Goal: Task Accomplishment & Management: Complete application form

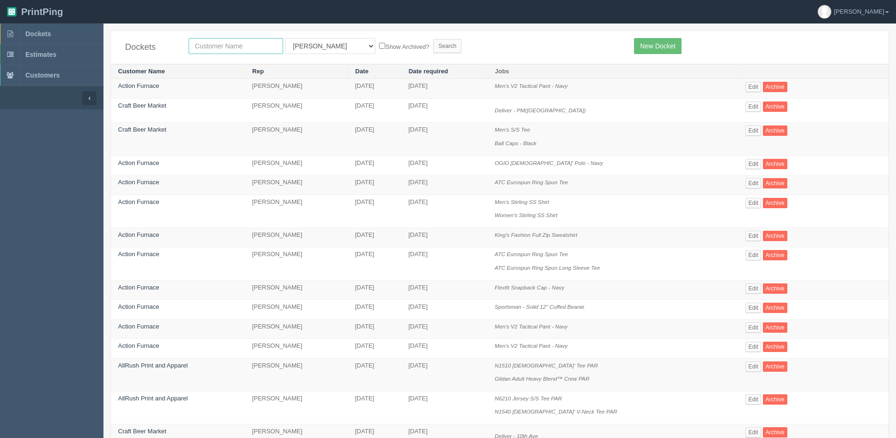
click at [229, 53] on input "text" at bounding box center [236, 46] width 95 height 16
type input "craft"
click at [433, 39] on input "Search" at bounding box center [447, 46] width 28 height 14
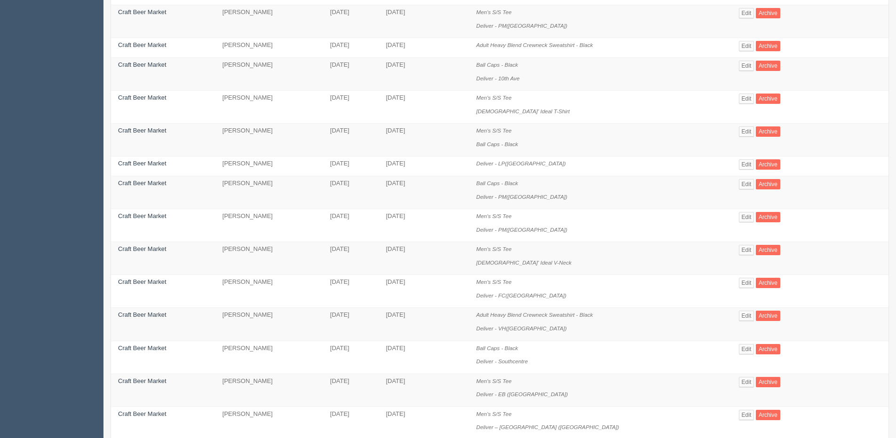
scroll to position [376, 0]
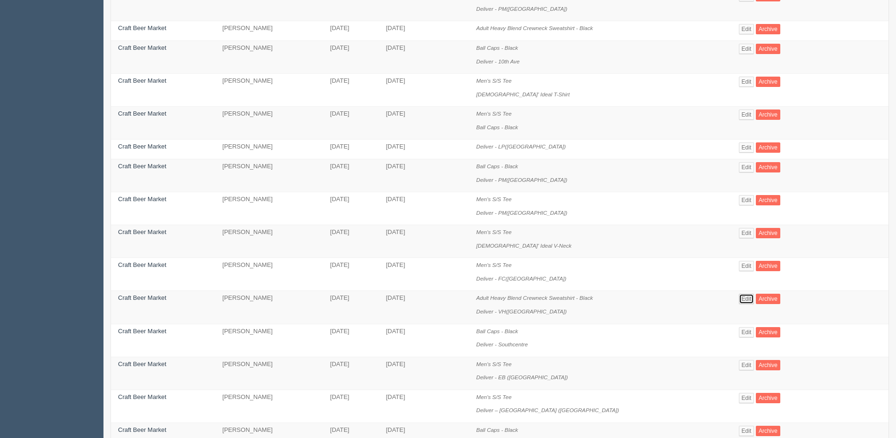
click at [739, 300] on link "Edit" at bounding box center [747, 299] width 16 height 10
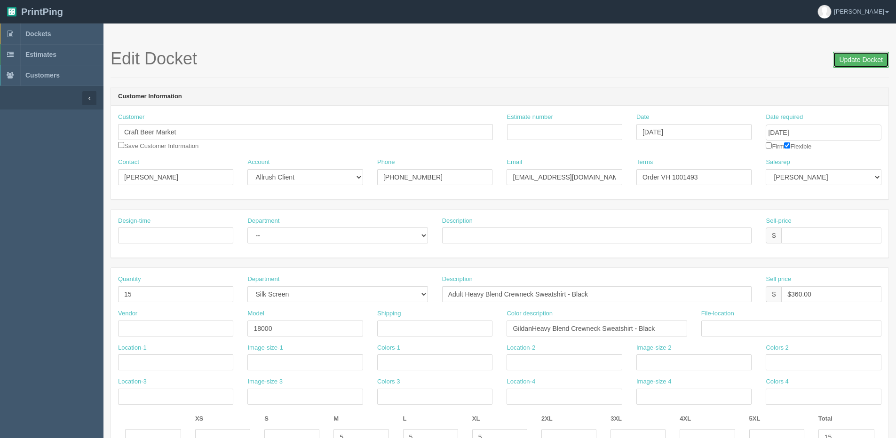
click at [855, 56] on input "Update Docket" at bounding box center [861, 60] width 56 height 16
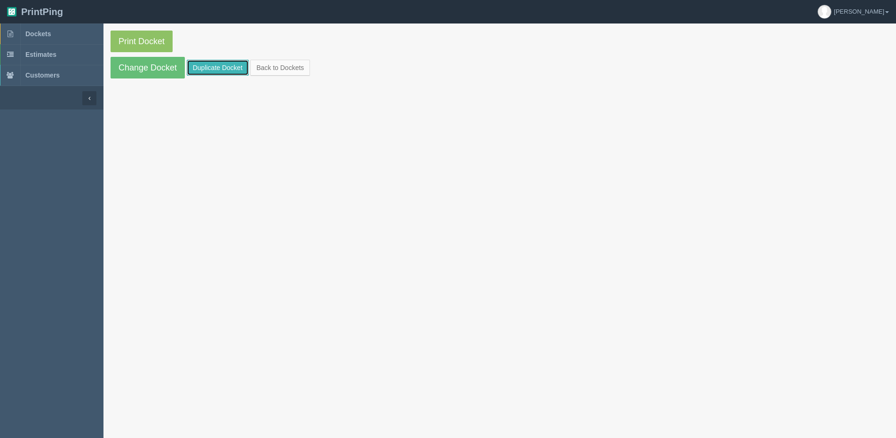
click at [192, 68] on link "Duplicate Docket" at bounding box center [218, 68] width 62 height 16
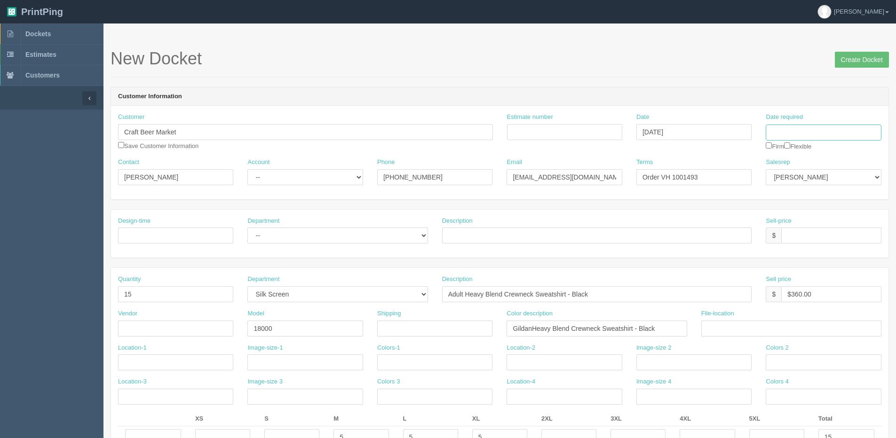
drag, startPoint x: 833, startPoint y: 130, endPoint x: 830, endPoint y: 134, distance: 5.1
click at [832, 131] on input "Date required" at bounding box center [823, 133] width 115 height 16
click at [831, 237] on td "28" at bounding box center [826, 236] width 12 height 14
type input "[DATE]"
drag, startPoint x: 192, startPoint y: 178, endPoint x: -104, endPoint y: 178, distance: 296.2
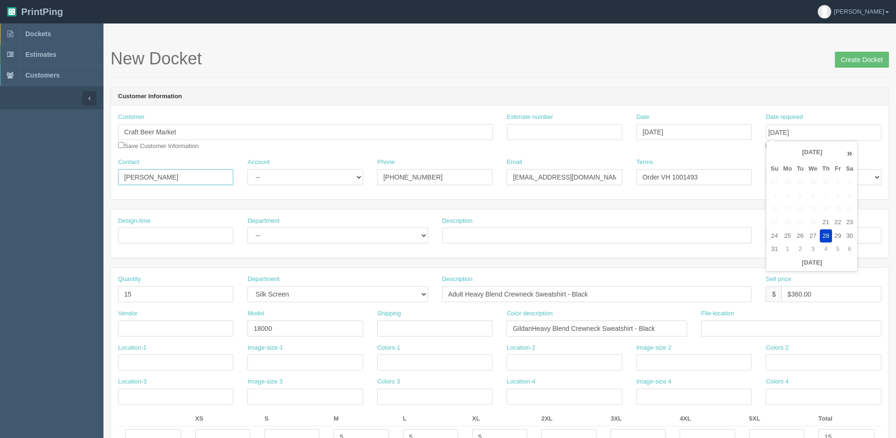
paste input "[PERSON_NAME]"
type input "[PERSON_NAME]"
click at [310, 174] on select "-- Existing Client Allrush Client Rep Client" at bounding box center [304, 177] width 115 height 16
select select "Allrush Client"
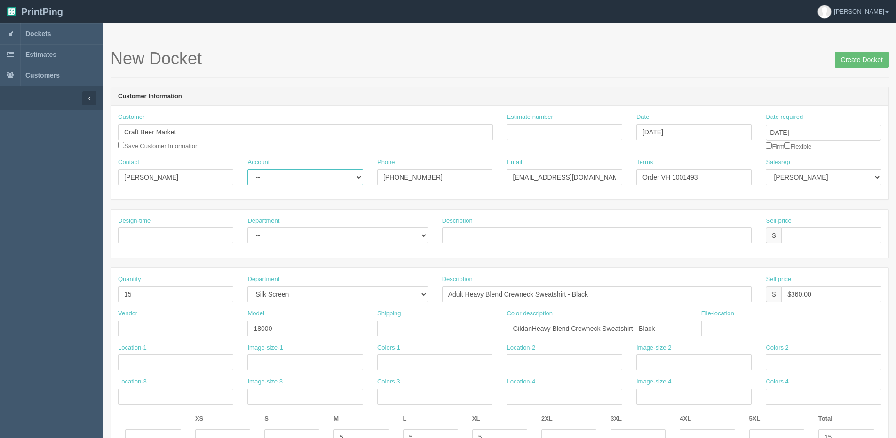
click at [247, 169] on select "-- Existing Client Allrush Client Rep Client" at bounding box center [304, 177] width 115 height 16
click at [114, 142] on div "Customer Craft Beer Market Save Customer Information" at bounding box center [305, 135] width 389 height 45
drag, startPoint x: 120, startPoint y: 144, endPoint x: 120, endPoint y: 149, distance: 5.2
click at [120, 144] on input "checkbox" at bounding box center [121, 145] width 6 height 6
checkbox input "true"
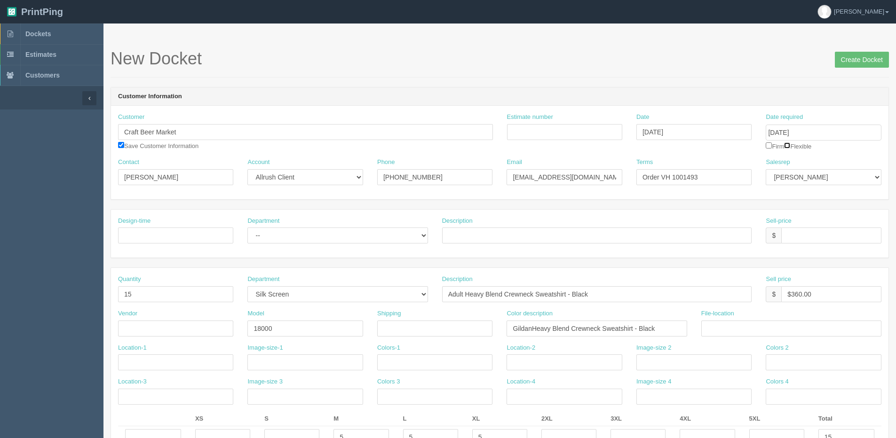
click at [790, 147] on input "checkbox" at bounding box center [787, 145] width 6 height 6
checkbox input "true"
drag, startPoint x: 687, startPoint y: 175, endPoint x: 830, endPoint y: 148, distance: 145.5
click at [813, 157] on div "Customer Craft Beer Market Save Customer Information Estimate number Date Augus…" at bounding box center [499, 153] width 777 height 94
type input "Order VH 1001683"
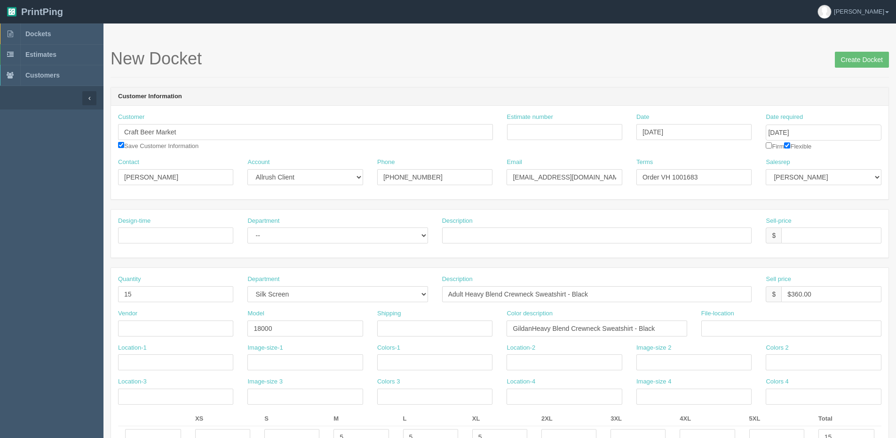
click at [131, 285] on div "Quantity 15" at bounding box center [175, 288] width 115 height 27
drag, startPoint x: 143, startPoint y: 297, endPoint x: 8, endPoint y: 297, distance: 135.0
type input "6"
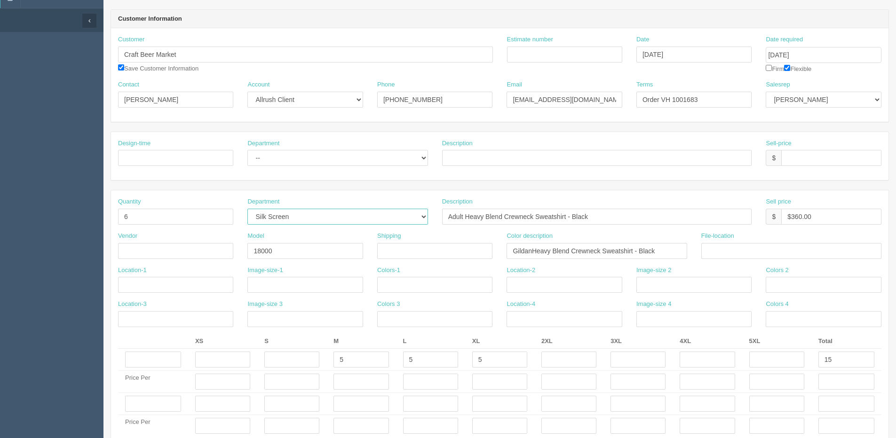
scroll to position [141, 0]
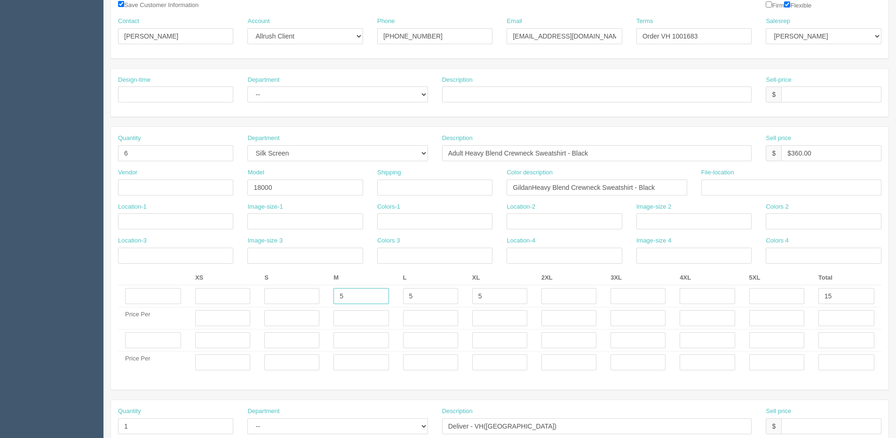
drag, startPoint x: 346, startPoint y: 295, endPoint x: 220, endPoint y: 305, distance: 126.4
click at [245, 306] on tr "5 5 5 15" at bounding box center [499, 296] width 763 height 22
type input "6"
type input "9"
type input "6"
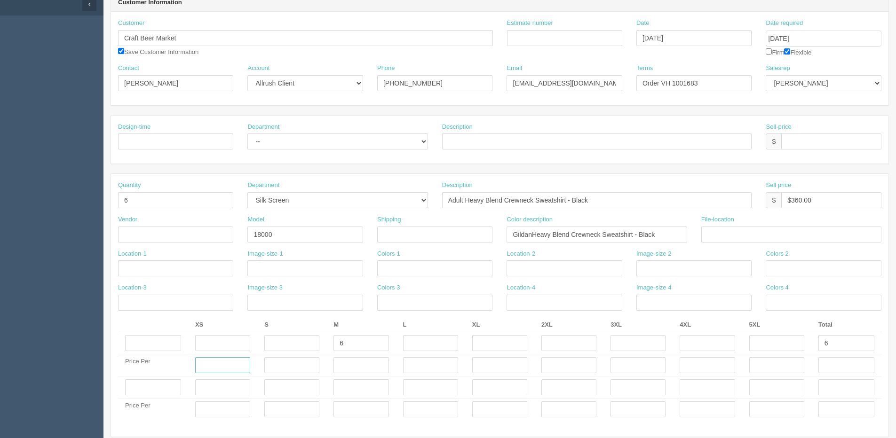
scroll to position [0, 0]
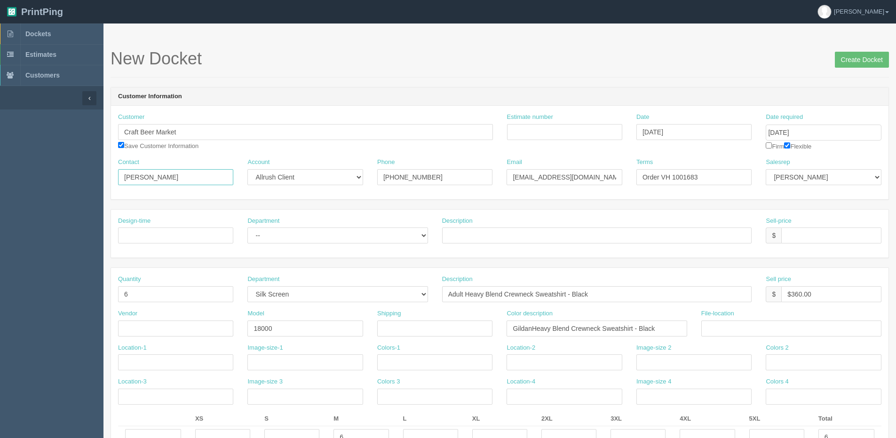
drag, startPoint x: 174, startPoint y: 182, endPoint x: -66, endPoint y: 192, distance: 240.0
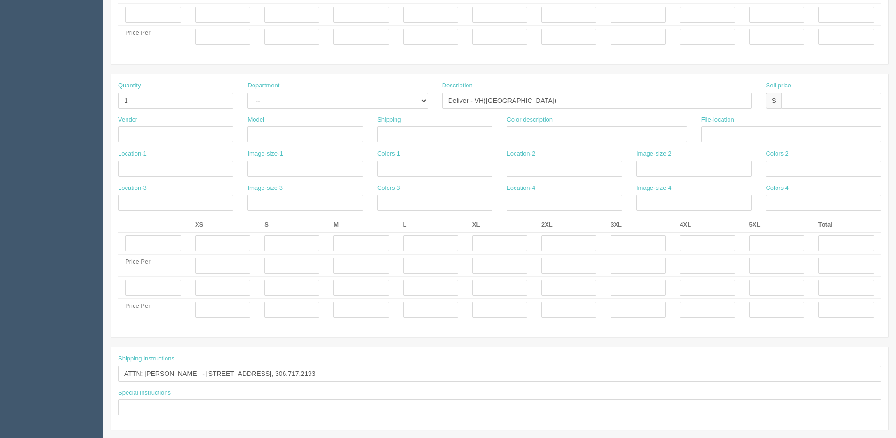
scroll to position [498, 0]
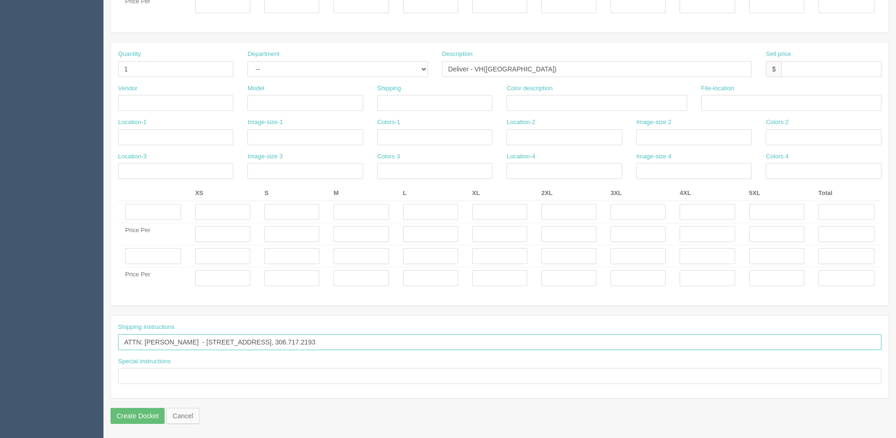
drag, startPoint x: 146, startPoint y: 341, endPoint x: 195, endPoint y: 342, distance: 49.4
click at [195, 342] on input "ATTN: Lawrance Hormiz - 450 Swift St Victoria, BC, V8W 1S3 Canada, 306.717.2193" at bounding box center [499, 342] width 763 height 16
paste input "Hannah Jaques"
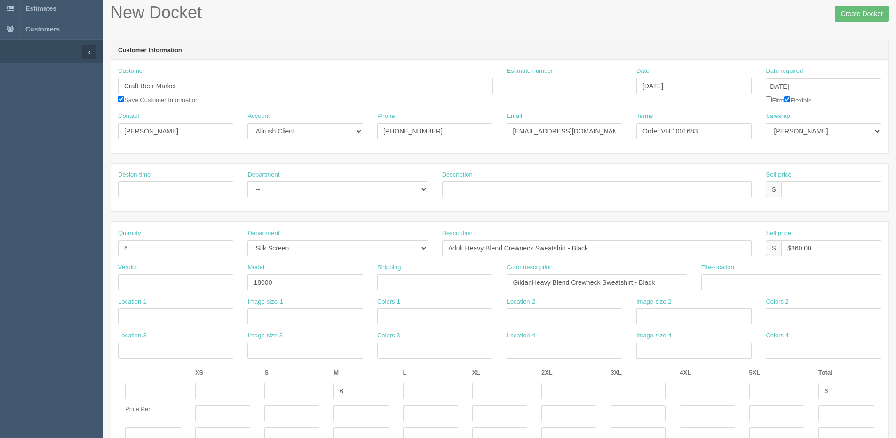
scroll to position [0, 0]
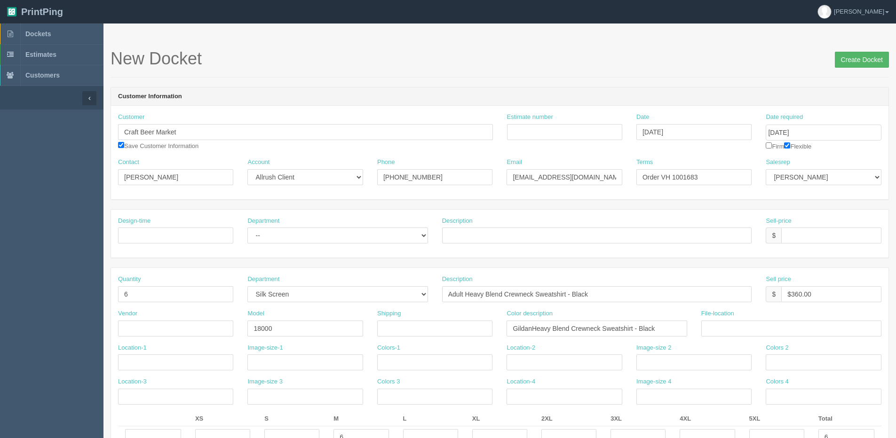
type input "ATTN: Hannah Jaques - 450 Swift St Victoria, BC, V8W 1S3 Canada, 306.717.2193"
click at [861, 56] on input "Create Docket" at bounding box center [862, 60] width 54 height 16
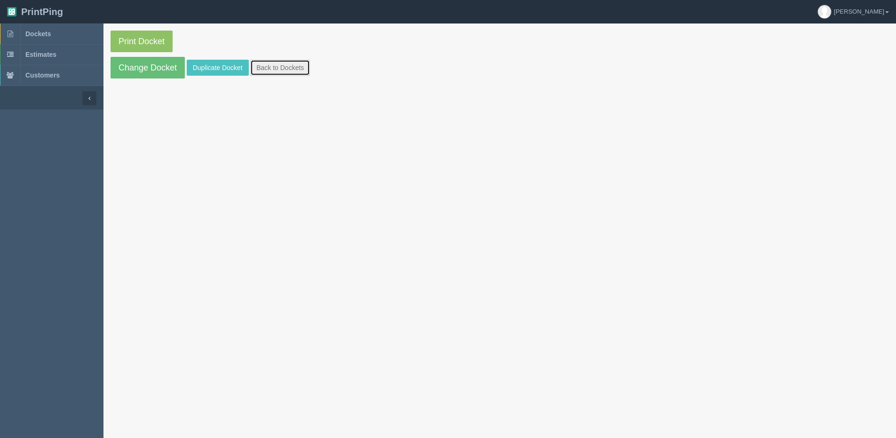
drag, startPoint x: 283, startPoint y: 61, endPoint x: 272, endPoint y: 62, distance: 10.9
click at [283, 61] on link "Back to Dockets" at bounding box center [280, 68] width 60 height 16
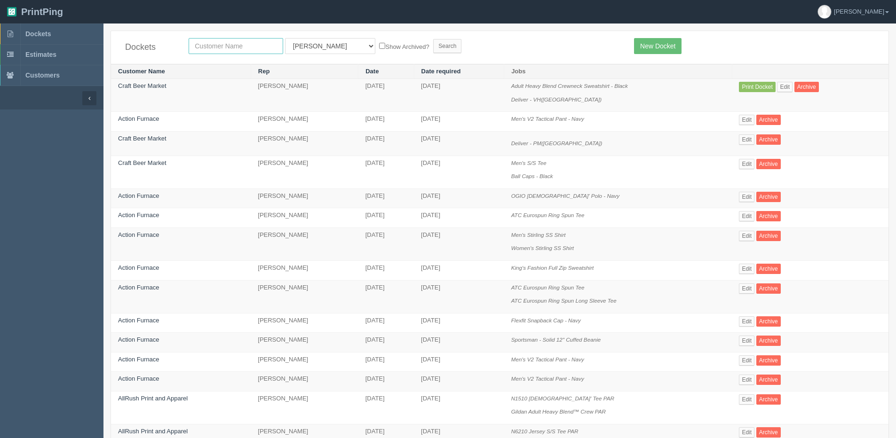
click at [211, 46] on input "text" at bounding box center [236, 46] width 95 height 16
type input "craft"
click at [433, 39] on input "Search" at bounding box center [447, 46] width 28 height 14
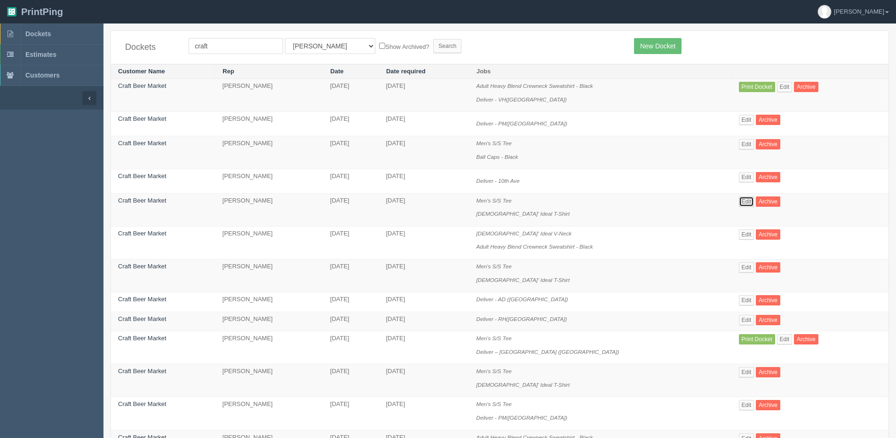
click at [739, 201] on link "Edit" at bounding box center [747, 202] width 16 height 10
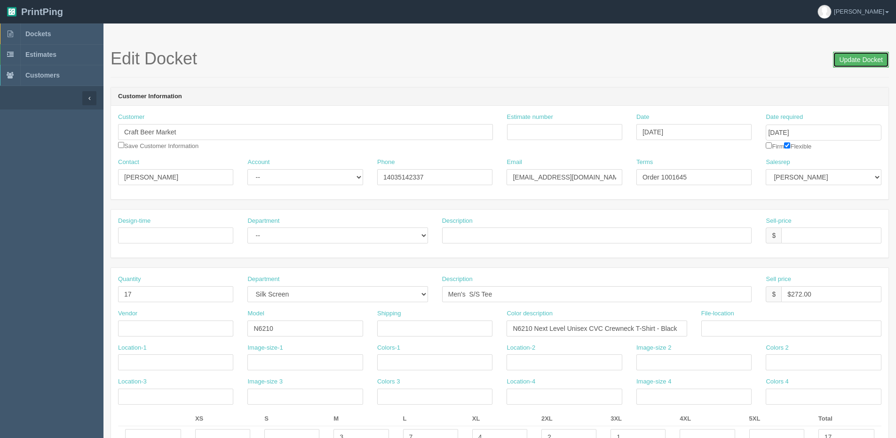
click at [868, 57] on input "Update Docket" at bounding box center [861, 60] width 56 height 16
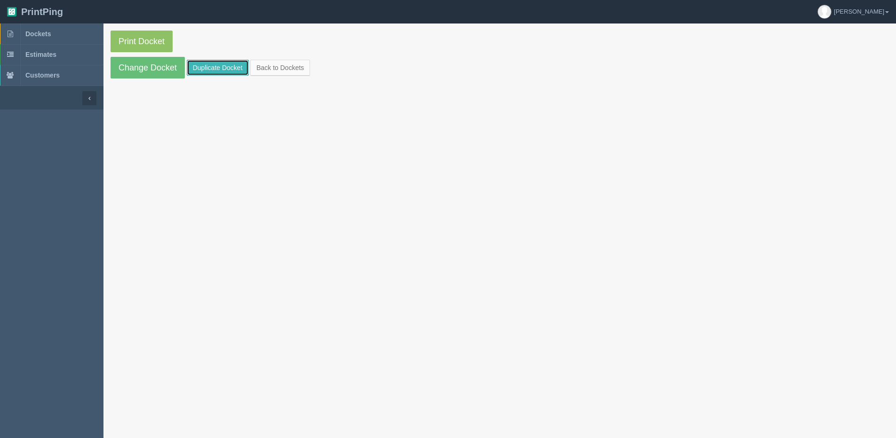
click at [200, 66] on link "Duplicate Docket" at bounding box center [218, 68] width 62 height 16
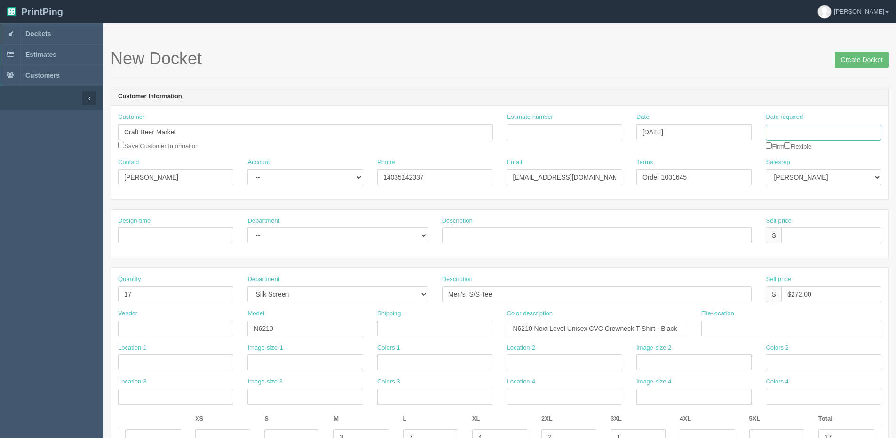
click at [829, 135] on input "Date required" at bounding box center [823, 133] width 115 height 16
click at [792, 263] on th "[DATE]" at bounding box center [811, 263] width 87 height 14
drag, startPoint x: 836, startPoint y: 236, endPoint x: 817, endPoint y: 237, distance: 18.8
click at [831, 237] on tr "24 25 26 27 28 29 30" at bounding box center [811, 236] width 87 height 14
click at [815, 236] on td "27" at bounding box center [813, 236] width 14 height 14
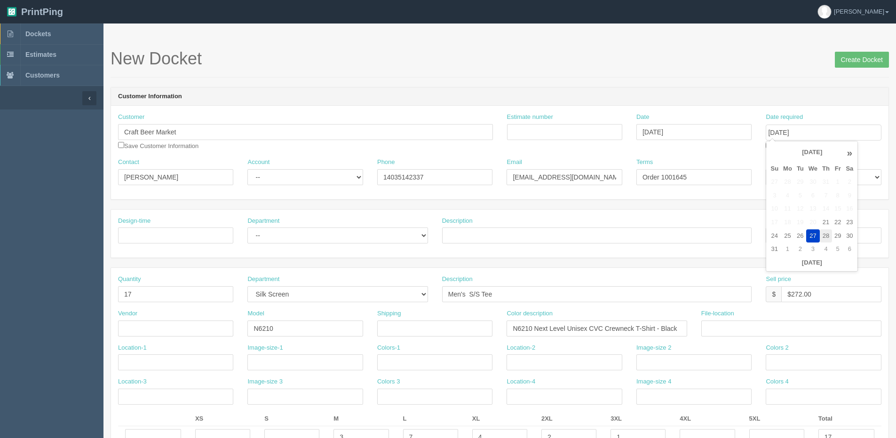
click at [822, 237] on td "28" at bounding box center [826, 236] width 12 height 14
type input "[DATE]"
click at [211, 135] on input "Craft Beer Market" at bounding box center [305, 132] width 375 height 16
click at [177, 153] on link "Craft Beer Market" at bounding box center [155, 151] width 74 height 14
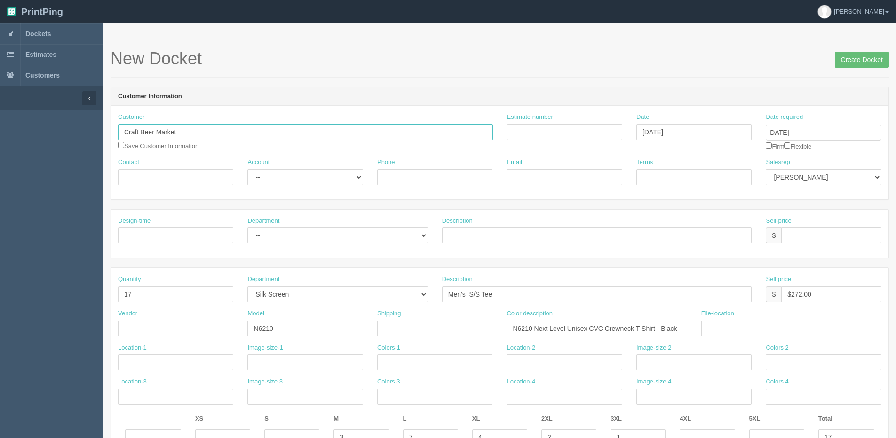
click at [189, 128] on input "Craft Beer Market" at bounding box center [305, 132] width 375 height 16
click at [177, 145] on link "Craft Beer Market" at bounding box center [155, 151] width 74 height 14
click at [853, 56] on input "Create Docket" at bounding box center [862, 60] width 54 height 16
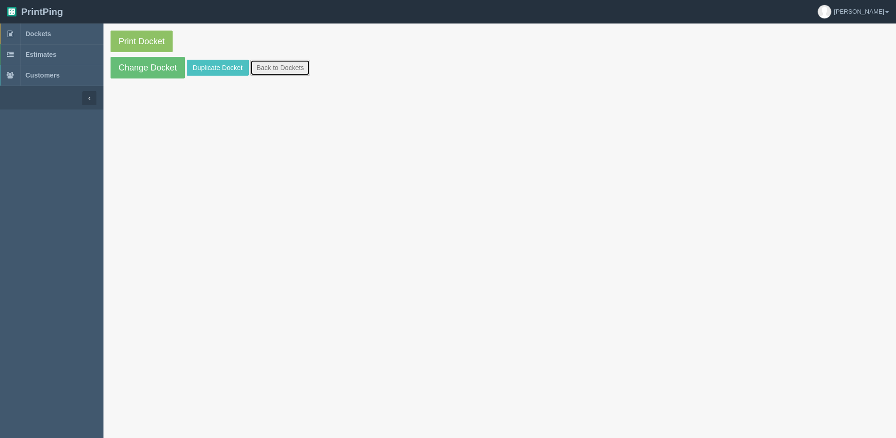
click at [265, 66] on link "Back to Dockets" at bounding box center [280, 68] width 60 height 16
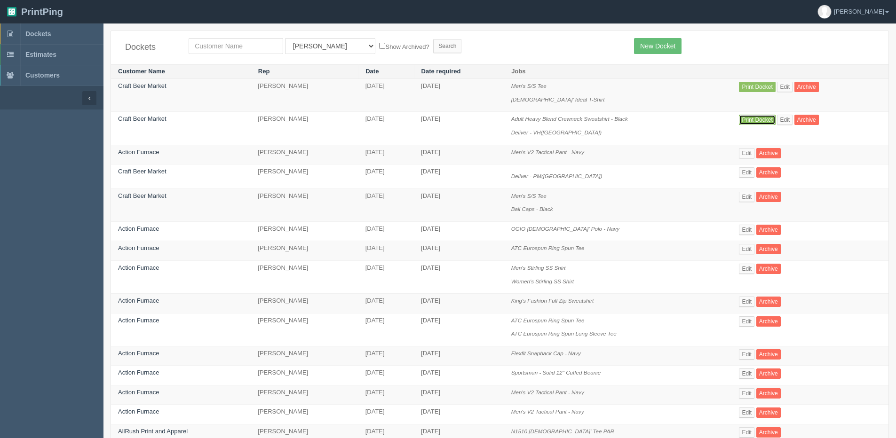
click at [771, 116] on link "Print Docket" at bounding box center [757, 120] width 36 height 10
click at [785, 117] on link "Edit" at bounding box center [785, 120] width 16 height 10
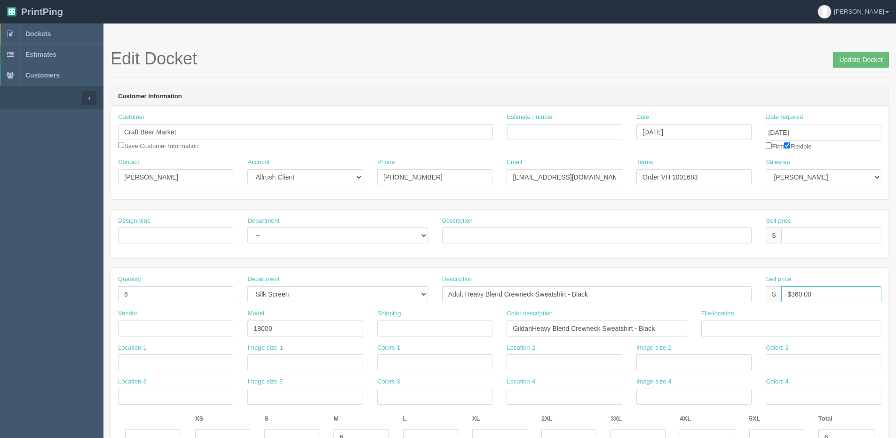
drag, startPoint x: 790, startPoint y: 295, endPoint x: 739, endPoint y: 196, distance: 111.7
click at [820, 289] on input "$360.00" at bounding box center [831, 294] width 100 height 16
type input "$144.00"
drag, startPoint x: 857, startPoint y: 57, endPoint x: 844, endPoint y: 58, distance: 13.7
click at [857, 57] on input "Update Docket" at bounding box center [861, 60] width 56 height 16
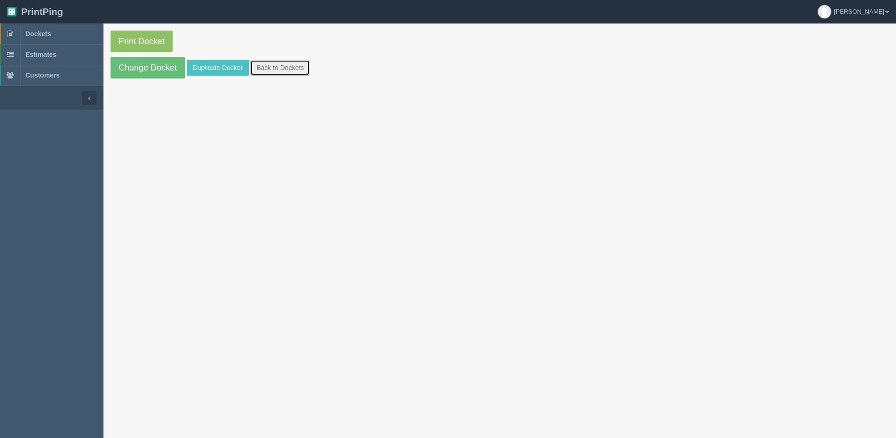
click at [278, 71] on link "Back to Dockets" at bounding box center [280, 68] width 60 height 16
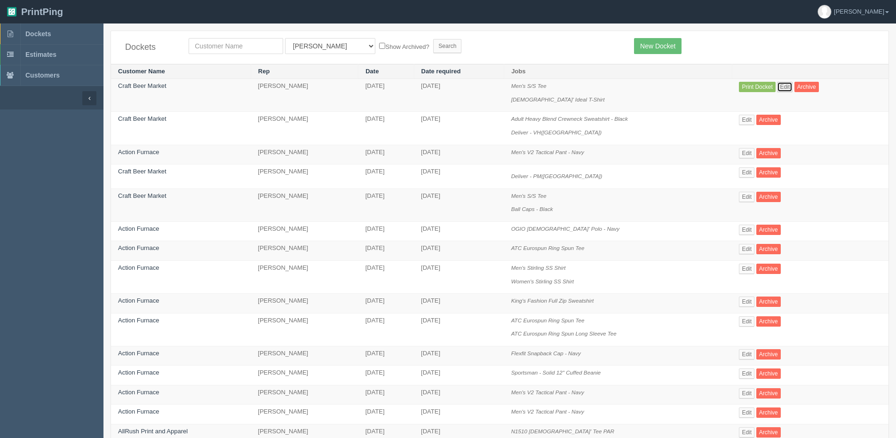
click at [782, 89] on link "Edit" at bounding box center [785, 87] width 16 height 10
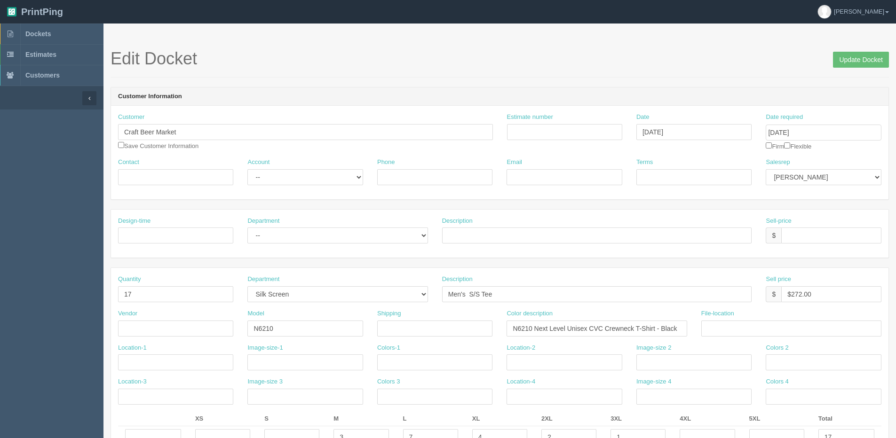
click at [201, 123] on div "Customer Craft Beer Market Save Customer Information" at bounding box center [305, 132] width 375 height 38
click at [197, 136] on input "Craft Beer Market" at bounding box center [305, 132] width 375 height 16
click at [174, 145] on link "Craft Beer Market" at bounding box center [155, 151] width 74 height 14
click at [181, 137] on input "Craft Beer Market" at bounding box center [305, 132] width 375 height 16
type input "4034528856"
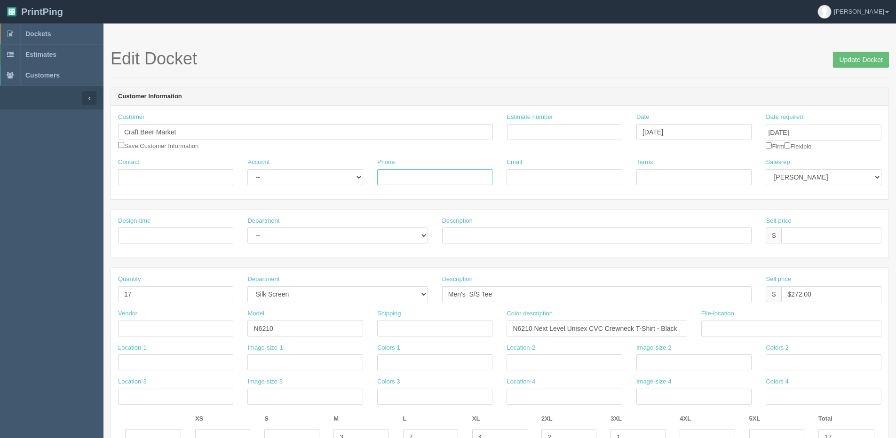
type input "[PERSON_NAME][EMAIL_ADDRESS][DOMAIN_NAME]"
click at [168, 150] on strong "Craft Beer Market" at bounding box center [151, 150] width 51 height 7
click at [181, 133] on input "Craft Beer Market" at bounding box center [305, 132] width 375 height 16
type input "2508633136"
type input "[EMAIL_ADDRESS][DOMAIN_NAME]"
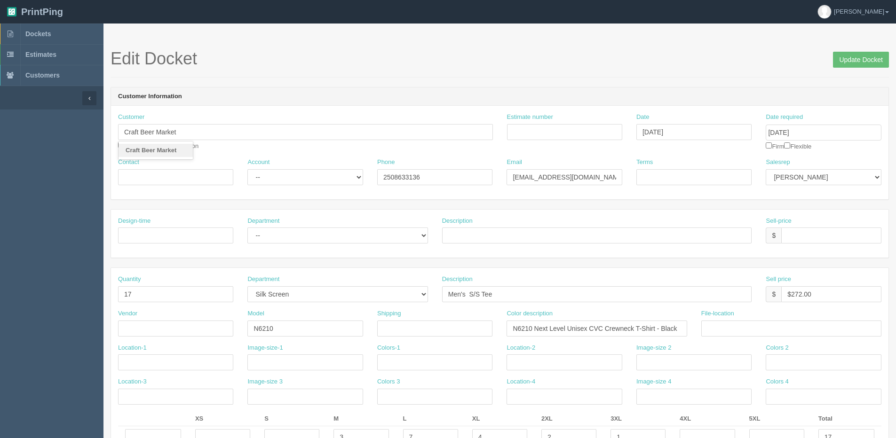
click at [171, 150] on strong "Craft Beer Market" at bounding box center [151, 150] width 51 height 7
click at [863, 55] on input "Update Docket" at bounding box center [861, 60] width 56 height 16
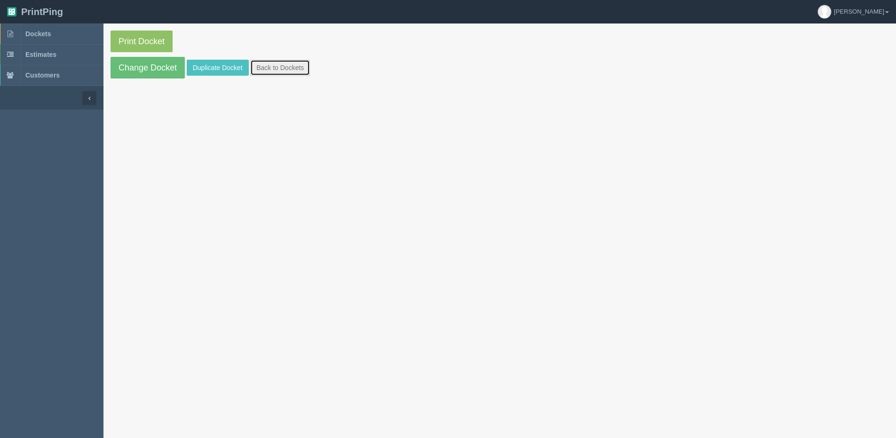
click at [300, 70] on link "Back to Dockets" at bounding box center [280, 68] width 60 height 16
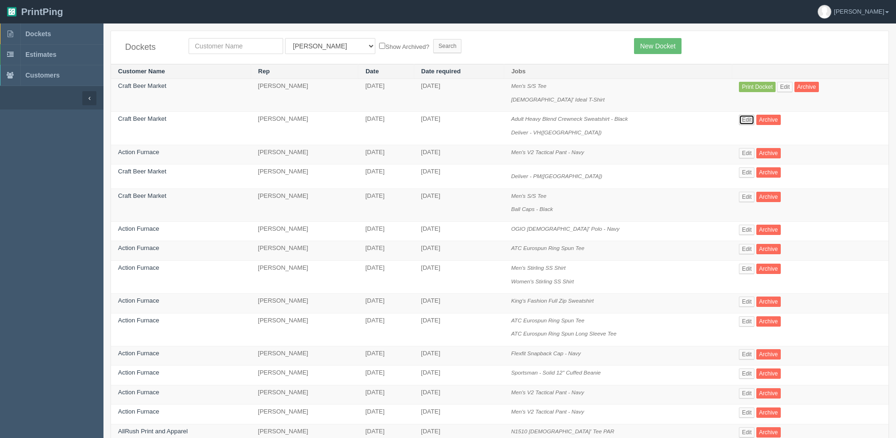
click at [750, 118] on link "Edit" at bounding box center [747, 120] width 16 height 10
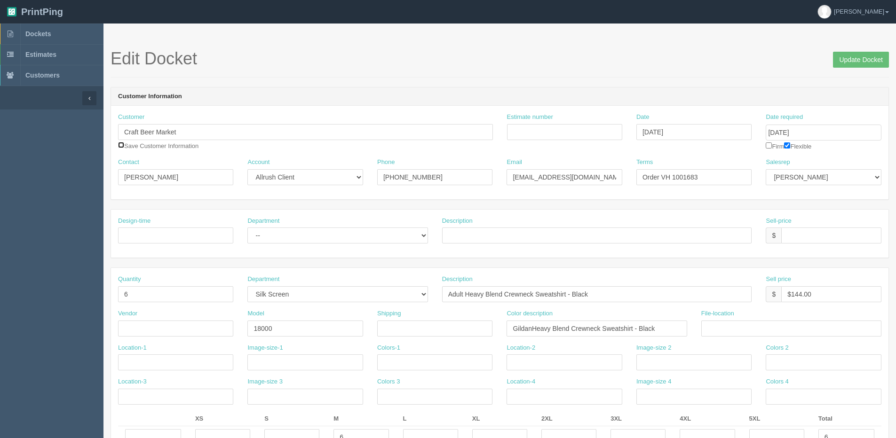
click at [120, 144] on input "checkbox" at bounding box center [121, 145] width 6 height 6
checkbox input "true"
click at [856, 57] on input "Update Docket" at bounding box center [861, 60] width 56 height 16
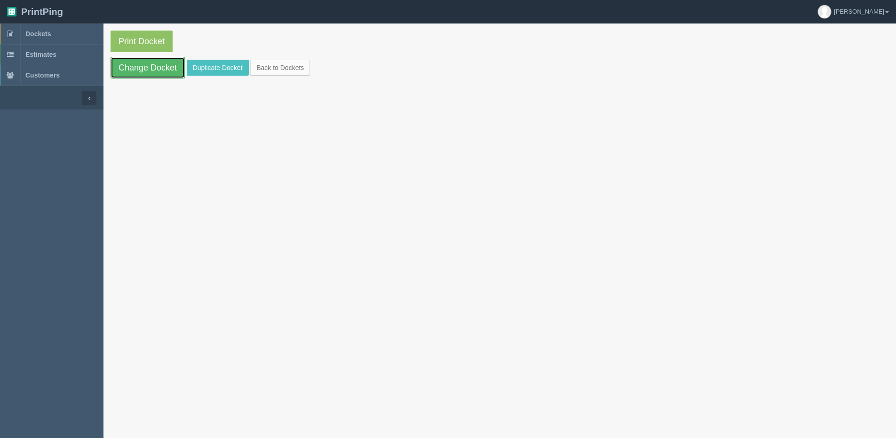
click at [150, 71] on link "Change Docket" at bounding box center [147, 68] width 74 height 22
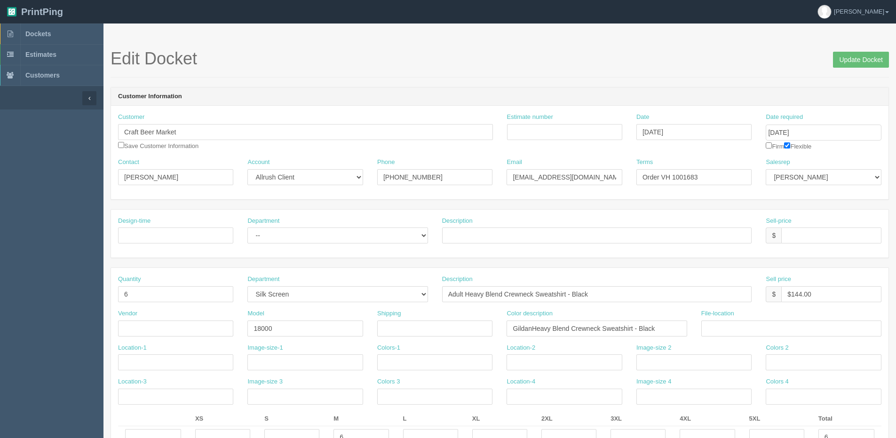
click at [120, 147] on div "Customer Craft Beer Market Save Customer Information" at bounding box center [305, 132] width 375 height 38
drag, startPoint x: 120, startPoint y: 147, endPoint x: 126, endPoint y: 141, distance: 8.6
click at [119, 145] on input "checkbox" at bounding box center [121, 145] width 6 height 6
checkbox input "true"
click at [884, 62] on input "Update Docket" at bounding box center [861, 60] width 56 height 16
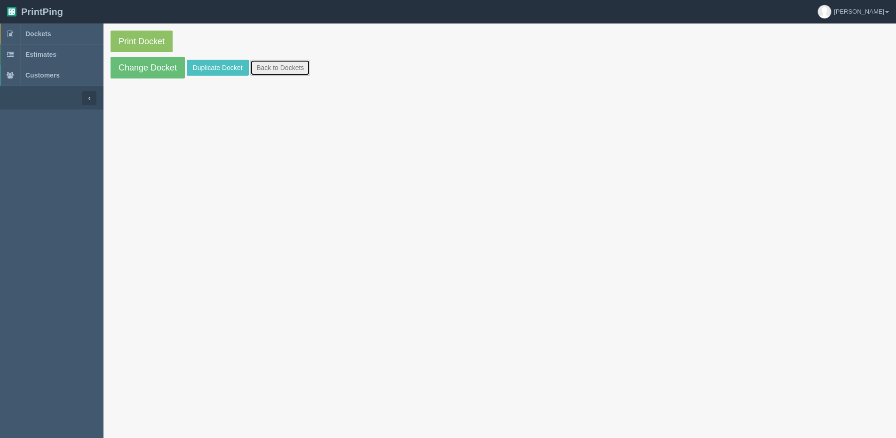
drag, startPoint x: 266, startPoint y: 67, endPoint x: 455, endPoint y: 97, distance: 191.3
click at [266, 68] on link "Back to Dockets" at bounding box center [280, 68] width 60 height 16
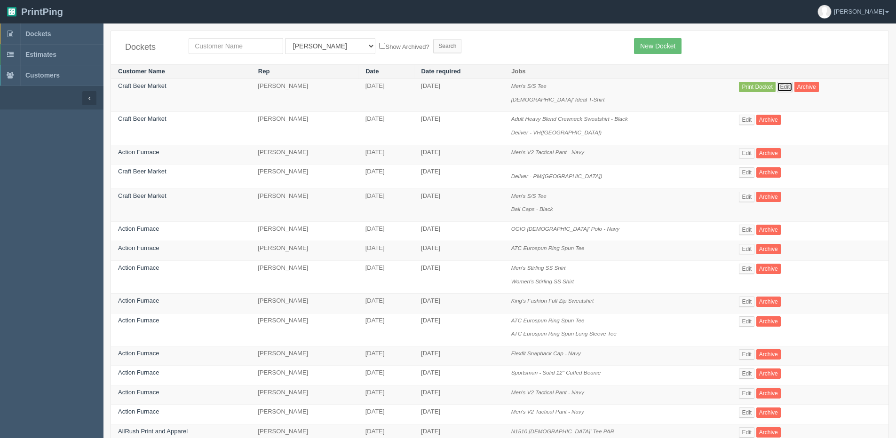
click at [783, 87] on link "Edit" at bounding box center [785, 87] width 16 height 10
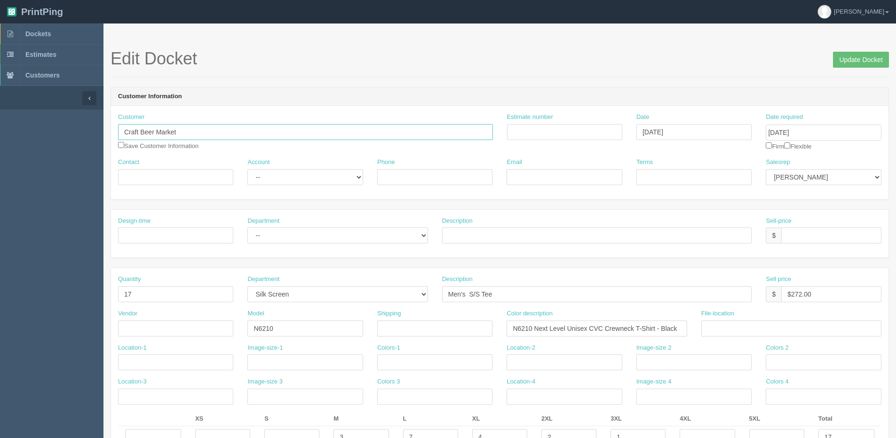
click at [193, 131] on input "Craft Beer Market" at bounding box center [305, 132] width 375 height 16
type input "6043562408"
type input "[EMAIL_ADDRESS][DOMAIN_NAME]"
click at [180, 146] on link "Craft Beer Market" at bounding box center [155, 151] width 74 height 14
type input "[PERSON_NAME]"
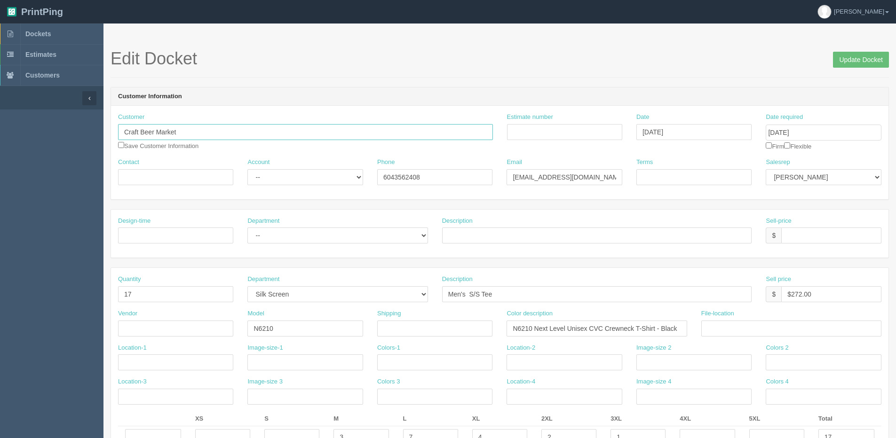
type input "1.606.717.2193"
type input "Order VH 1001683"
click at [284, 181] on select "-- Existing Client Allrush Client Rep Client" at bounding box center [304, 177] width 115 height 16
select select "Allrush Client"
click at [247, 169] on select "-- Existing Client Allrush Client Rep Client" at bounding box center [304, 177] width 115 height 16
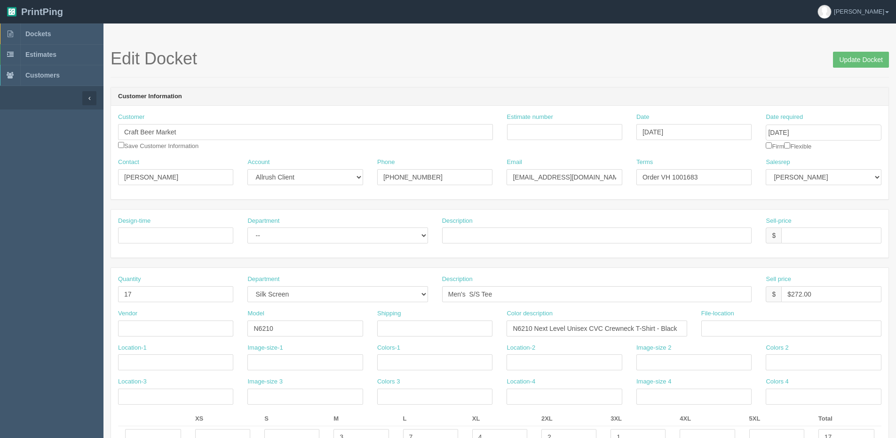
click at [794, 146] on div "Date required August 28, 2025 Firm Flexible" at bounding box center [823, 132] width 115 height 38
click at [790, 145] on input "checkbox" at bounding box center [787, 145] width 6 height 6
checkbox input "true"
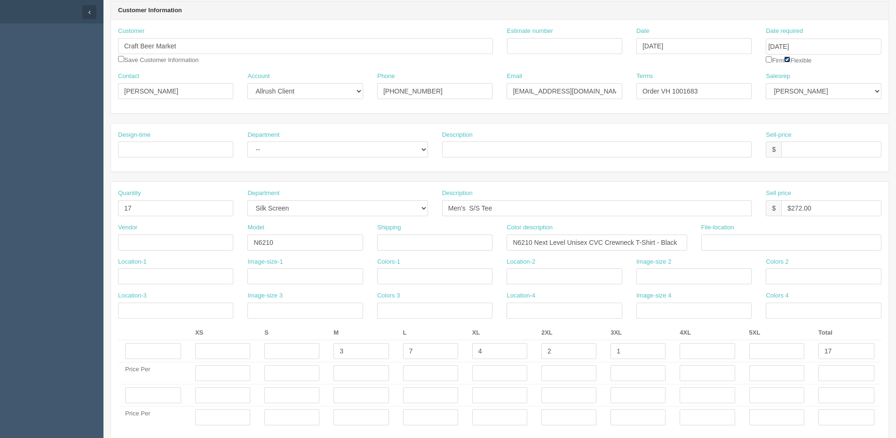
scroll to position [94, 0]
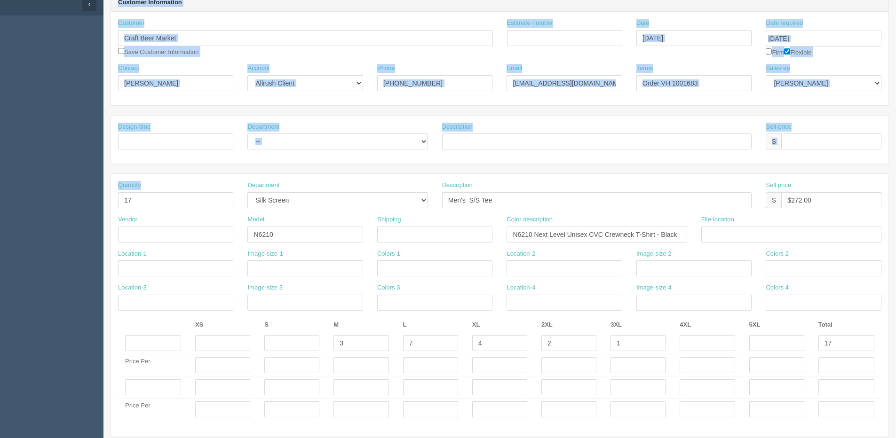
drag, startPoint x: 170, startPoint y: 211, endPoint x: 45, endPoint y: 209, distance: 125.1
click at [45, 209] on section "Dockets Estimates Customers" at bounding box center [448, 385] width 896 height 913
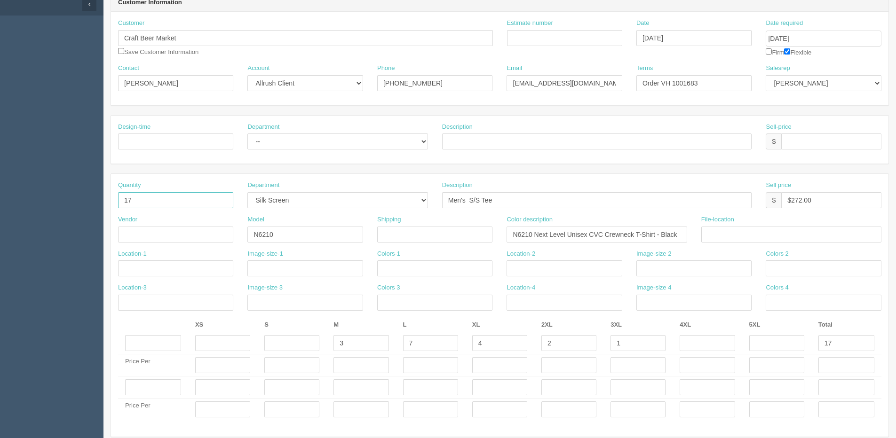
drag, startPoint x: 45, startPoint y: 209, endPoint x: 126, endPoint y: 199, distance: 82.0
click at [126, 198] on input "17" at bounding box center [175, 200] width 115 height 16
drag, startPoint x: 139, startPoint y: 202, endPoint x: -44, endPoint y: 183, distance: 183.9
click at [0, 183] on html "PrintPing Dan Edit account ( dan@arapparel.ca ) Logout Dockets Estimates" at bounding box center [448, 374] width 896 height 937
type input "10"
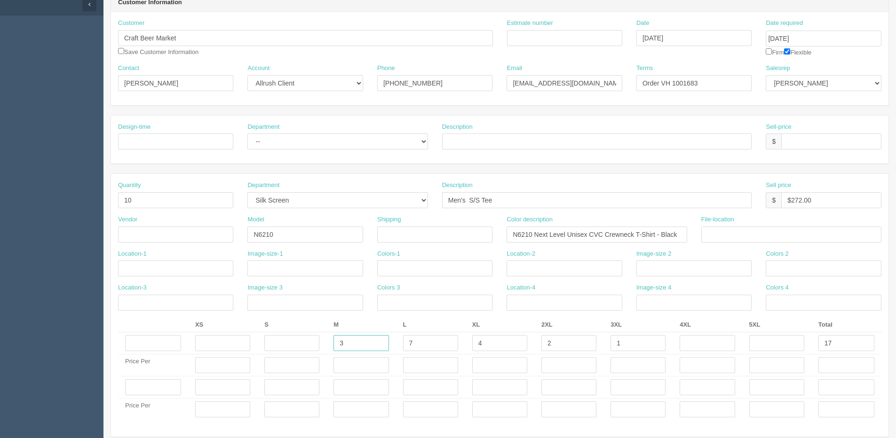
drag, startPoint x: 348, startPoint y: 339, endPoint x: 308, endPoint y: 308, distance: 51.1
click at [284, 353] on tr "3 7 4 2 1 17" at bounding box center [499, 343] width 763 height 22
type input "5"
type input "10"
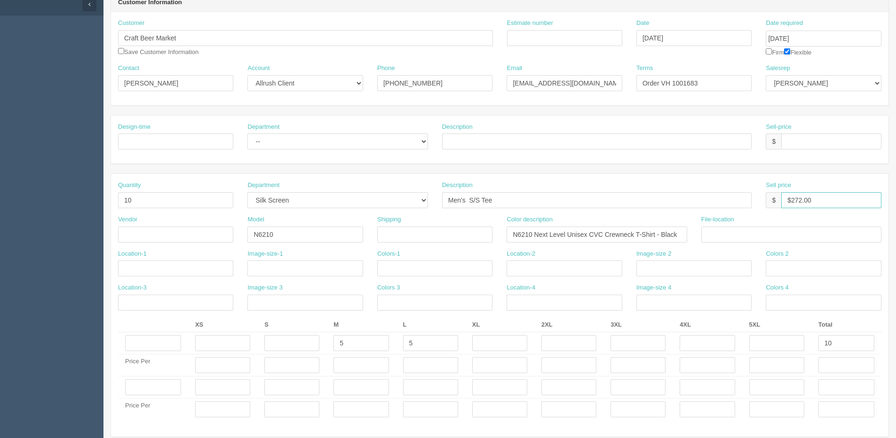
drag, startPoint x: 791, startPoint y: 201, endPoint x: 888, endPoint y: 216, distance: 98.0
click at [895, 200] on html "PrintPing Dan Edit account ( dan@arapparel.ca ) Logout Dockets Estimates" at bounding box center [448, 374] width 896 height 937
type input "$160.00"
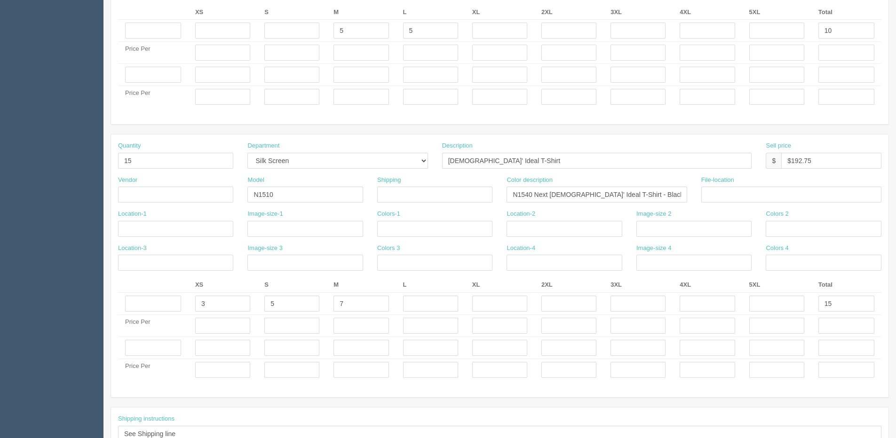
scroll to position [423, 0]
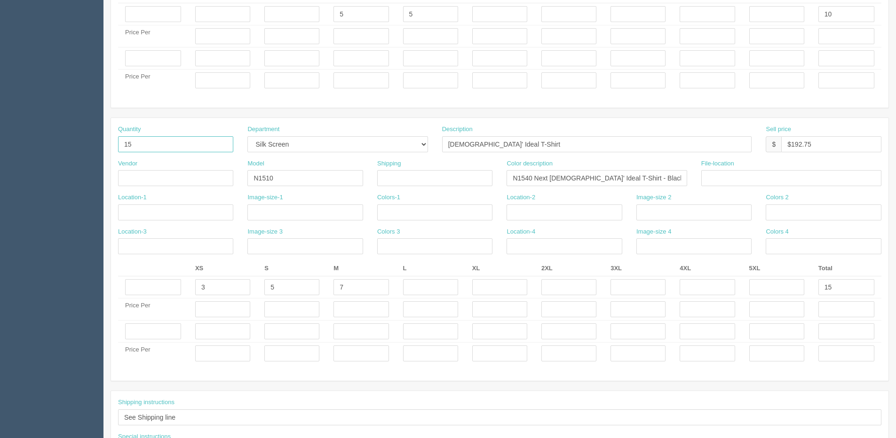
drag, startPoint x: 125, startPoint y: 142, endPoint x: 84, endPoint y: 144, distance: 41.0
click at [87, 144] on section "Dockets Estimates Customers" at bounding box center [448, 56] width 896 height 913
type input "10"
click at [144, 291] on tr "3 5 7 15" at bounding box center [499, 287] width 763 height 22
type input "5"
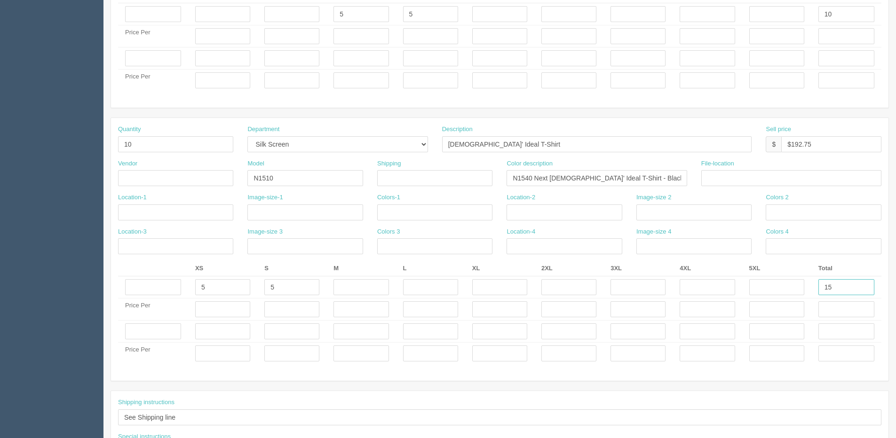
drag, startPoint x: 829, startPoint y: 285, endPoint x: 686, endPoint y: 330, distance: 149.8
click at [714, 292] on tr "5 5 15" at bounding box center [499, 287] width 763 height 22
type input "10"
drag, startPoint x: 793, startPoint y: 144, endPoint x: 823, endPoint y: 144, distance: 30.1
click at [842, 144] on input "$192.75" at bounding box center [831, 144] width 100 height 16
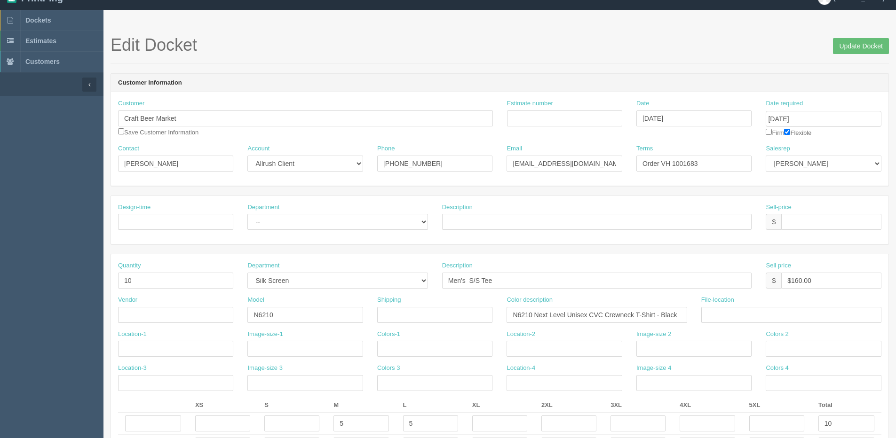
scroll to position [0, 0]
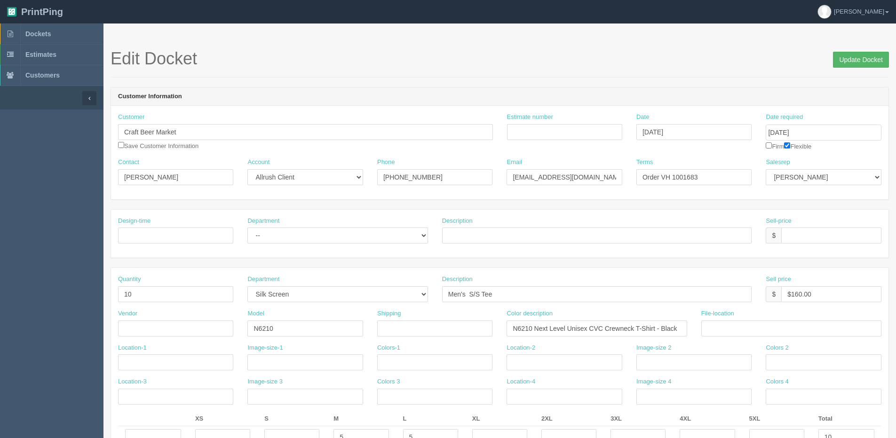
type input "$128.50"
click at [854, 56] on input "Update Docket" at bounding box center [861, 60] width 56 height 16
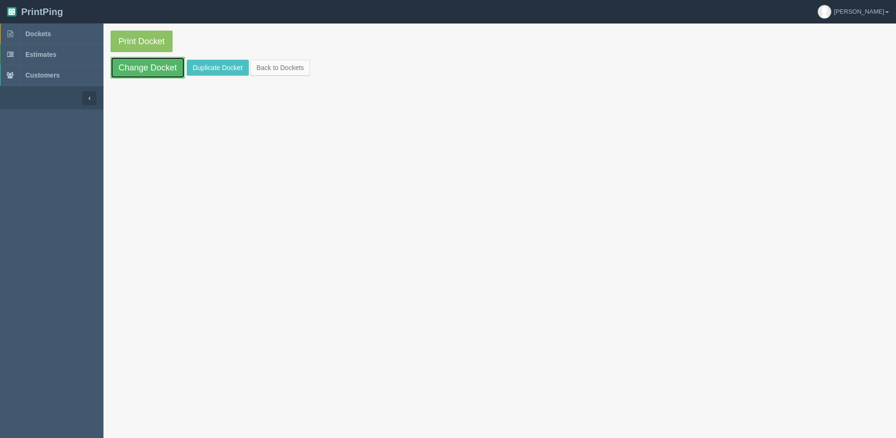
click at [130, 74] on link "Change Docket" at bounding box center [147, 68] width 74 height 22
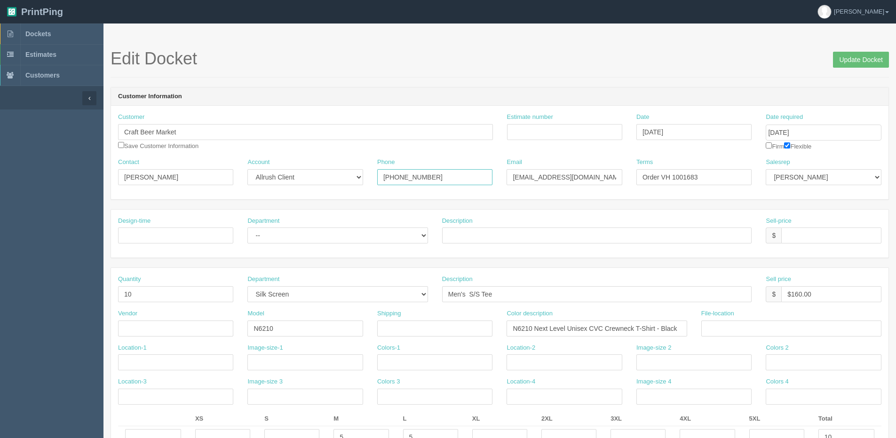
drag, startPoint x: 359, startPoint y: 183, endPoint x: 140, endPoint y: 187, distance: 219.2
click at [171, 183] on div "Contact [PERSON_NAME] Account -- Existing Client Allrush Client Rep Client Phon…" at bounding box center [499, 175] width 777 height 34
type input "[PHONE_NUMBER]"
click at [120, 145] on input "checkbox" at bounding box center [121, 145] width 6 height 6
checkbox input "true"
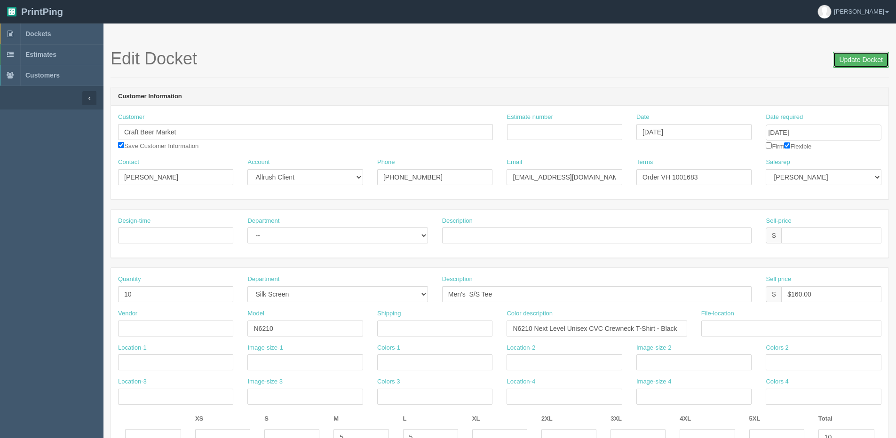
click at [853, 62] on input "Update Docket" at bounding box center [861, 60] width 56 height 16
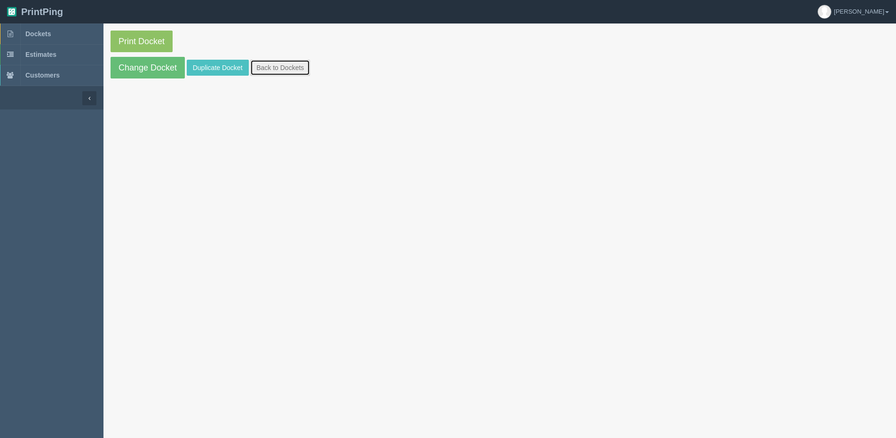
drag, startPoint x: 277, startPoint y: 68, endPoint x: 268, endPoint y: 76, distance: 12.7
click at [277, 68] on link "Back to Dockets" at bounding box center [280, 68] width 60 height 16
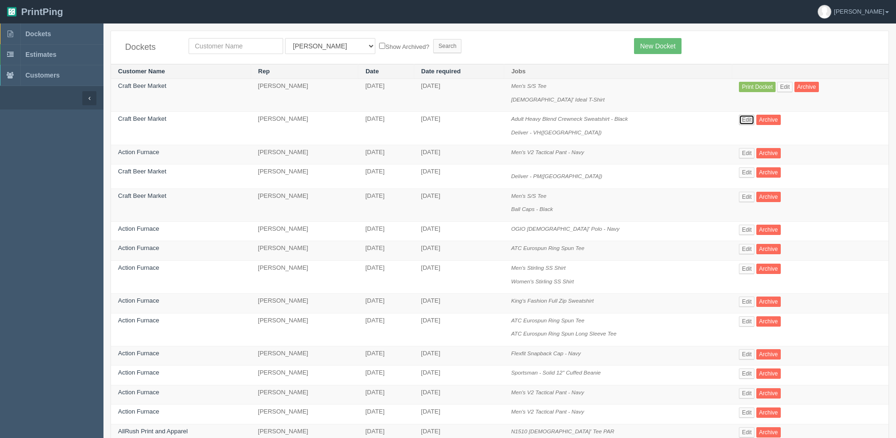
click at [745, 122] on link "Edit" at bounding box center [747, 120] width 16 height 10
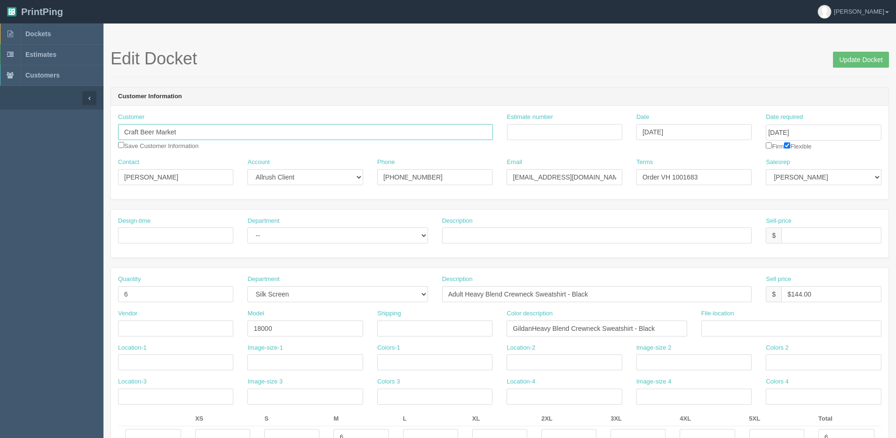
click at [216, 133] on input "Craft Beer Market" at bounding box center [305, 132] width 375 height 16
click at [133, 152] on strong "Craft Beer Market" at bounding box center [151, 150] width 51 height 7
click at [133, 152] on div "Customer Craft Beer Market Craft Beer Market Save Customer Information" at bounding box center [305, 135] width 389 height 45
drag, startPoint x: 187, startPoint y: 122, endPoint x: 180, endPoint y: 134, distance: 13.3
click at [188, 123] on div "Customer Craft Beer Market Craft Beer Market Save Customer Information" at bounding box center [305, 132] width 375 height 38
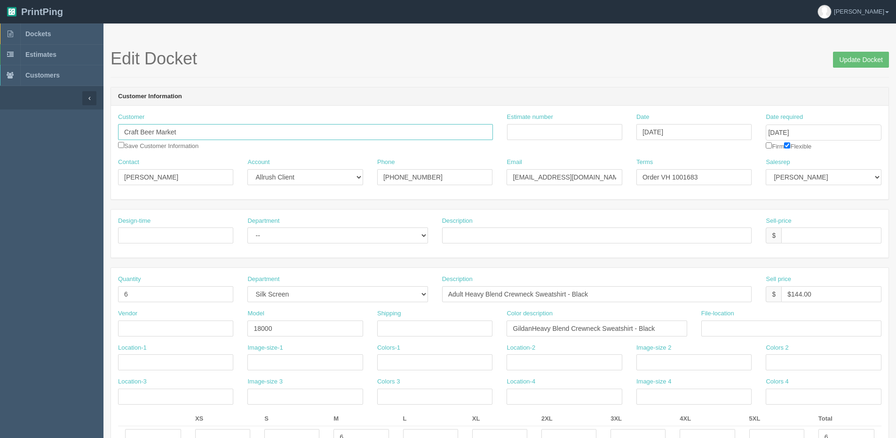
click at [180, 139] on input "Craft Beer Market" at bounding box center [305, 132] width 375 height 16
click at [189, 134] on input "Craft Beer Market" at bounding box center [305, 132] width 375 height 16
drag, startPoint x: 464, startPoint y: 180, endPoint x: 89, endPoint y: 166, distance: 375.0
click at [120, 180] on div "Contact Hannah Jaques Account -- Existing Client Allrush Client Rep Client Phon…" at bounding box center [499, 175] width 777 height 34
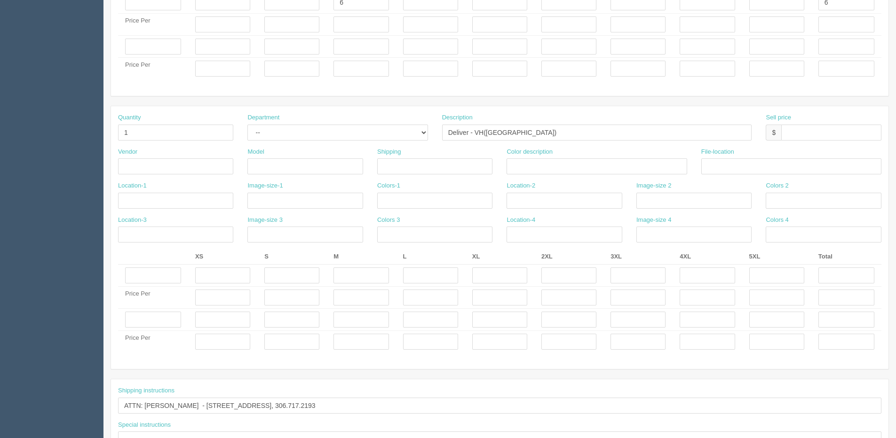
scroll to position [498, 0]
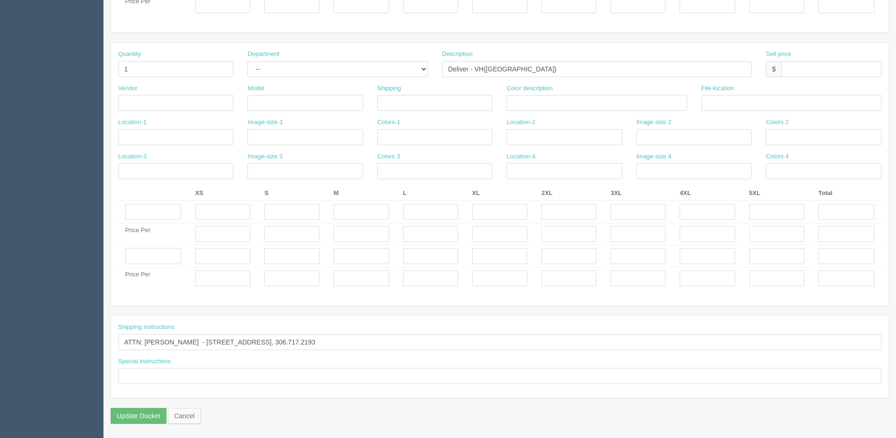
type input "[PHONE_NUMBER]"
drag, startPoint x: 329, startPoint y: 339, endPoint x: 412, endPoint y: 334, distance: 83.9
click at [410, 334] on input "ATTN: Hannah Jaques - 450 Swift St Victoria, BC, V8W 1S3 Canada, 306.717.2193" at bounding box center [499, 342] width 763 height 16
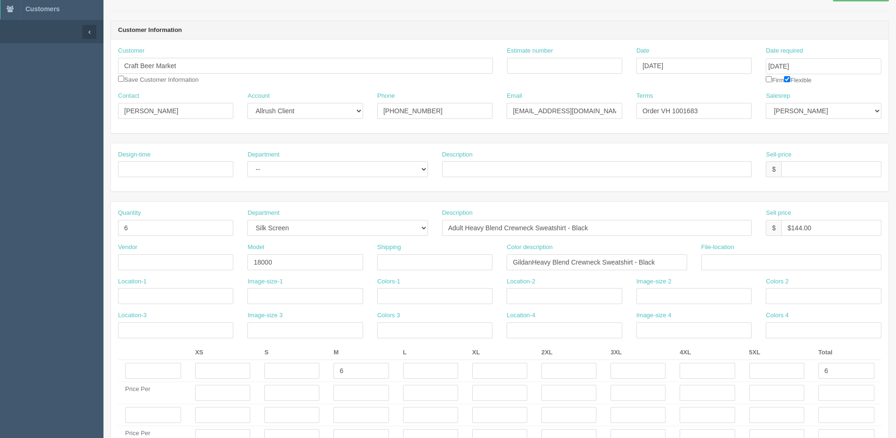
scroll to position [0, 0]
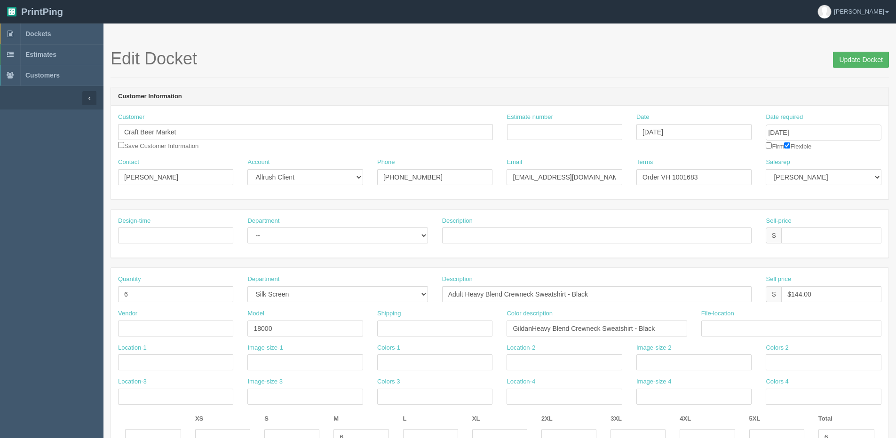
type input "ATTN: Hannah Jaques - 450 Swift St Victoria, BC, V8W 1S3 Canada,778.350.4432"
click at [856, 60] on input "Update Docket" at bounding box center [861, 60] width 56 height 16
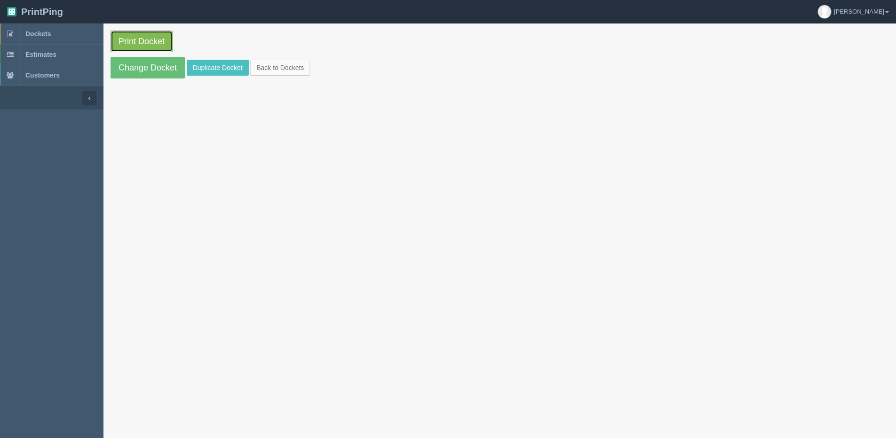
click at [139, 39] on link "Print Docket" at bounding box center [141, 42] width 62 height 22
click at [270, 72] on link "Back to Dockets" at bounding box center [280, 68] width 60 height 16
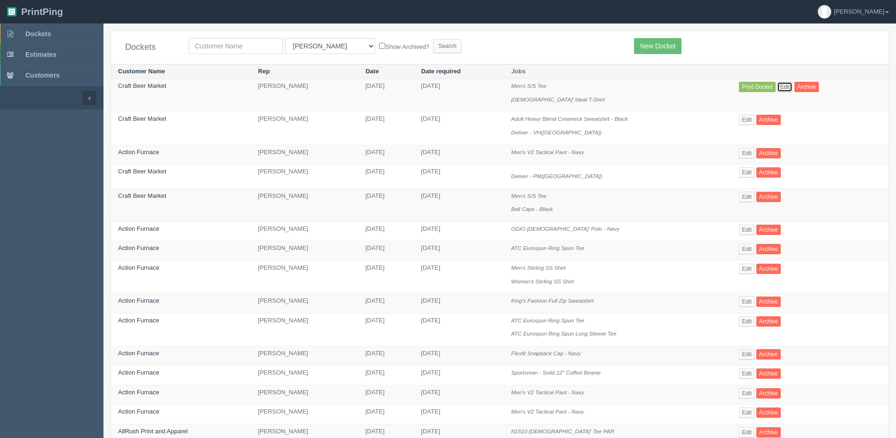
click at [790, 87] on link "Edit" at bounding box center [785, 87] width 16 height 10
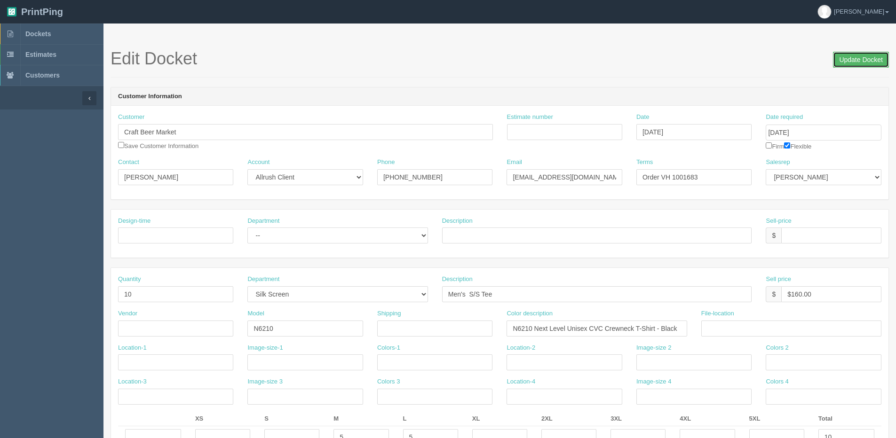
click at [855, 56] on input "Update Docket" at bounding box center [861, 60] width 56 height 16
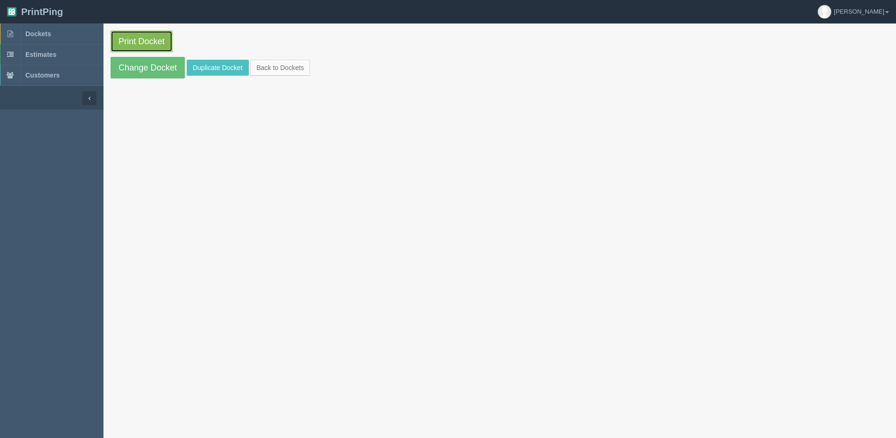
click at [144, 43] on link "Print Docket" at bounding box center [141, 42] width 62 height 22
click at [301, 63] on link "Back to Dockets" at bounding box center [280, 68] width 60 height 16
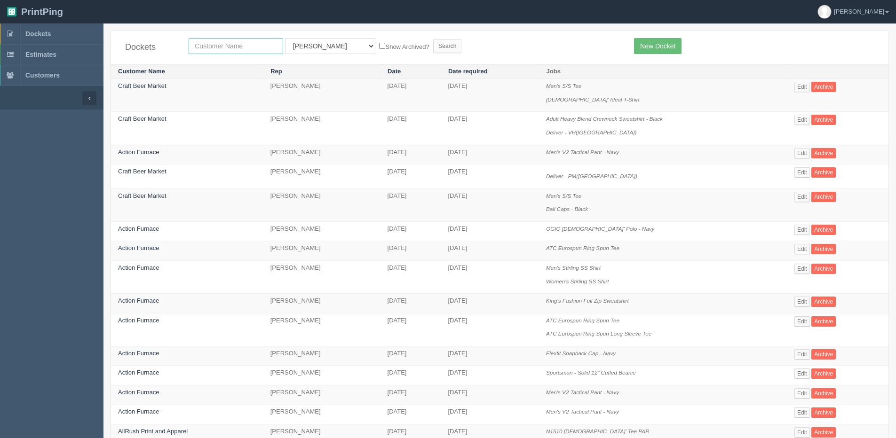
click at [212, 44] on input "text" at bounding box center [236, 46] width 95 height 16
type input "Century 21 Bravo Realty - [STREET_ADDRESS]"
click at [367, 39] on form "Century 21 Bravo Realty - 3009 23 Street NE All Users Ali Amy Ankit Ankit Anver…" at bounding box center [404, 46] width 431 height 16
click at [379, 43] on label "Show Archived?" at bounding box center [404, 46] width 50 height 11
click at [379, 43] on input "Show Archived?" at bounding box center [382, 46] width 6 height 6
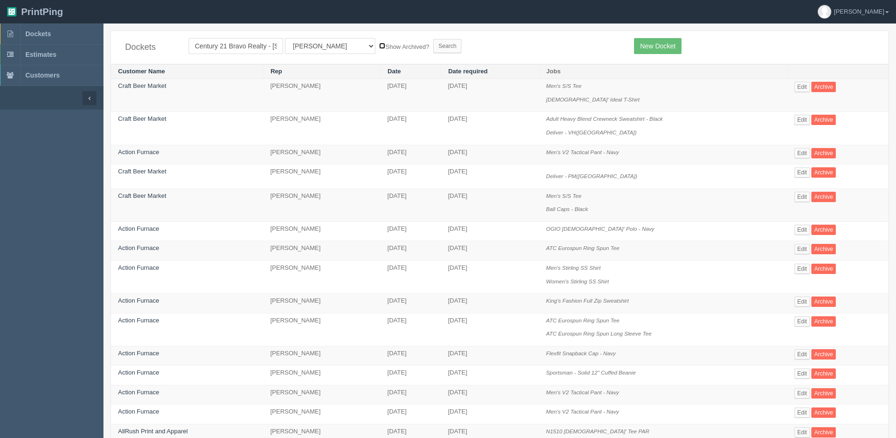
checkbox input "true"
click at [433, 44] on input "Search" at bounding box center [447, 46] width 28 height 14
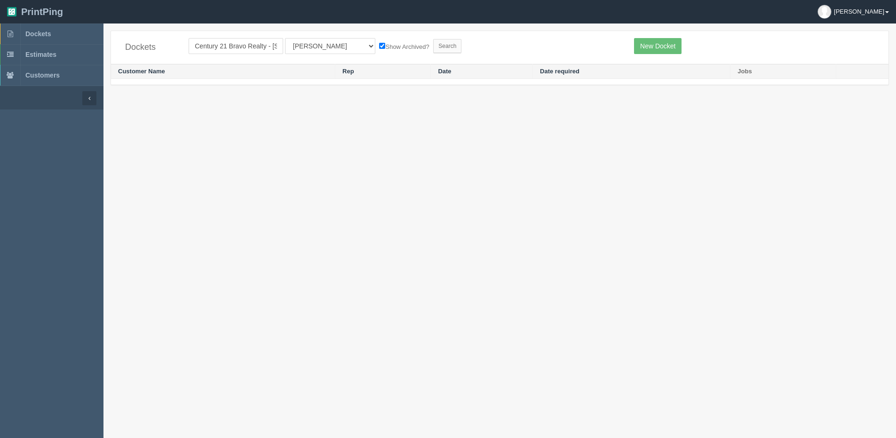
click at [890, 12] on link "[PERSON_NAME]" at bounding box center [853, 12] width 86 height 24
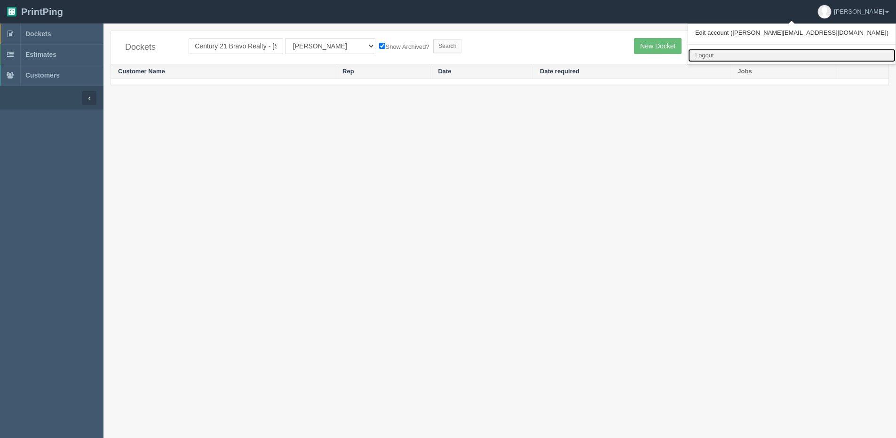
click at [814, 55] on link "Logout" at bounding box center [791, 56] width 207 height 14
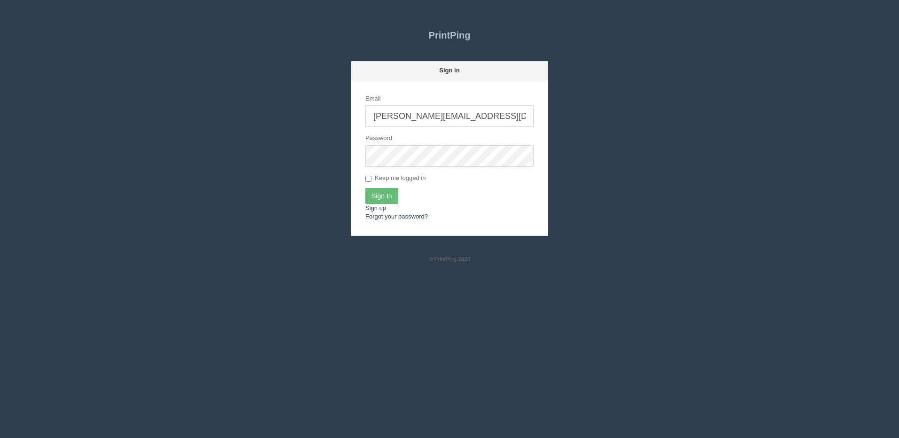
drag, startPoint x: 439, startPoint y: 116, endPoint x: 437, endPoint y: 122, distance: 6.3
click at [439, 116] on input "[PERSON_NAME][EMAIL_ADDRESS][DOMAIN_NAME]" at bounding box center [449, 116] width 168 height 22
type input "[PERSON_NAME][EMAIL_ADDRESS][DOMAIN_NAME]"
click at [383, 190] on input "Sign In" at bounding box center [381, 196] width 33 height 16
